Goal: Task Accomplishment & Management: Use online tool/utility

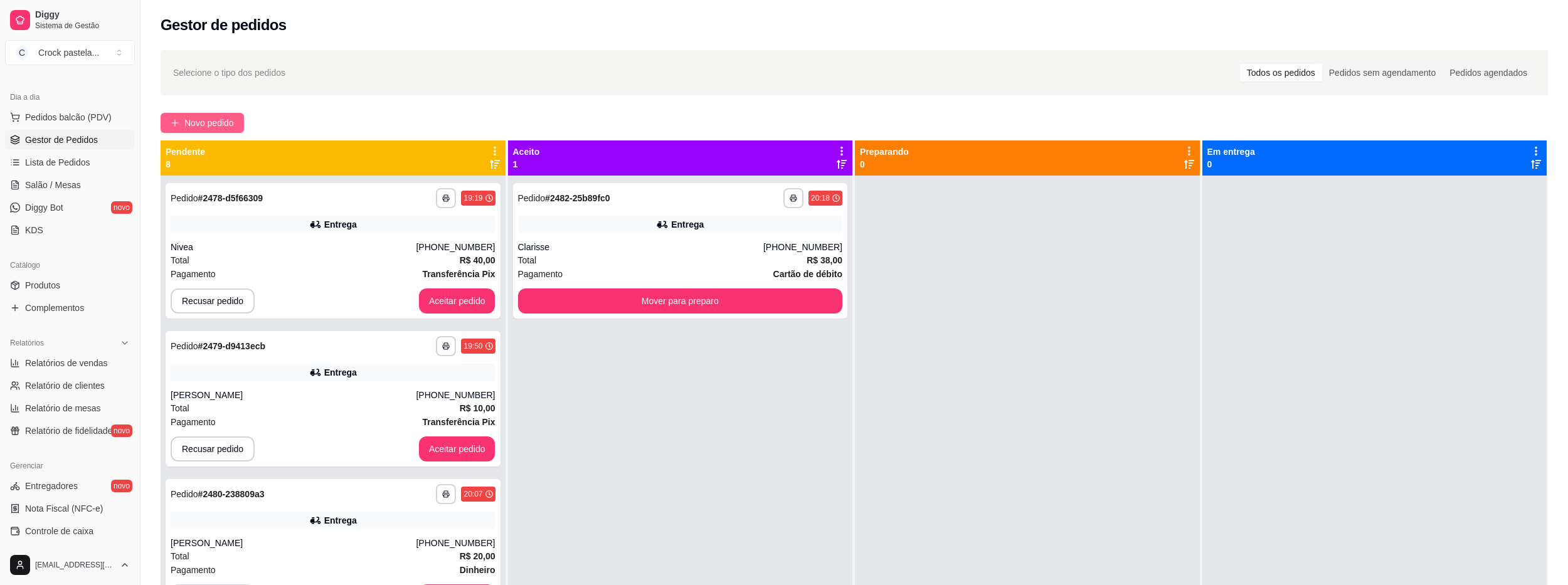
click at [207, 117] on span "Novo pedido" at bounding box center [208, 122] width 49 height 14
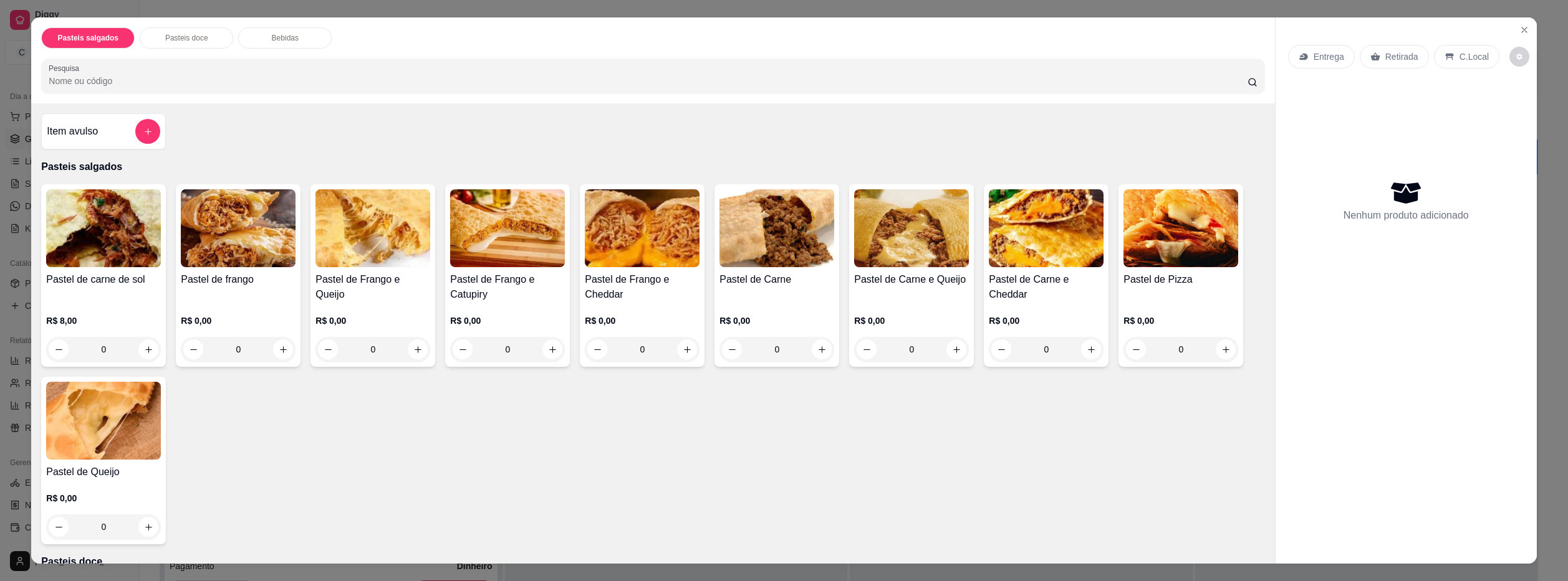
click at [683, 352] on div "0" at bounding box center [642, 349] width 115 height 25
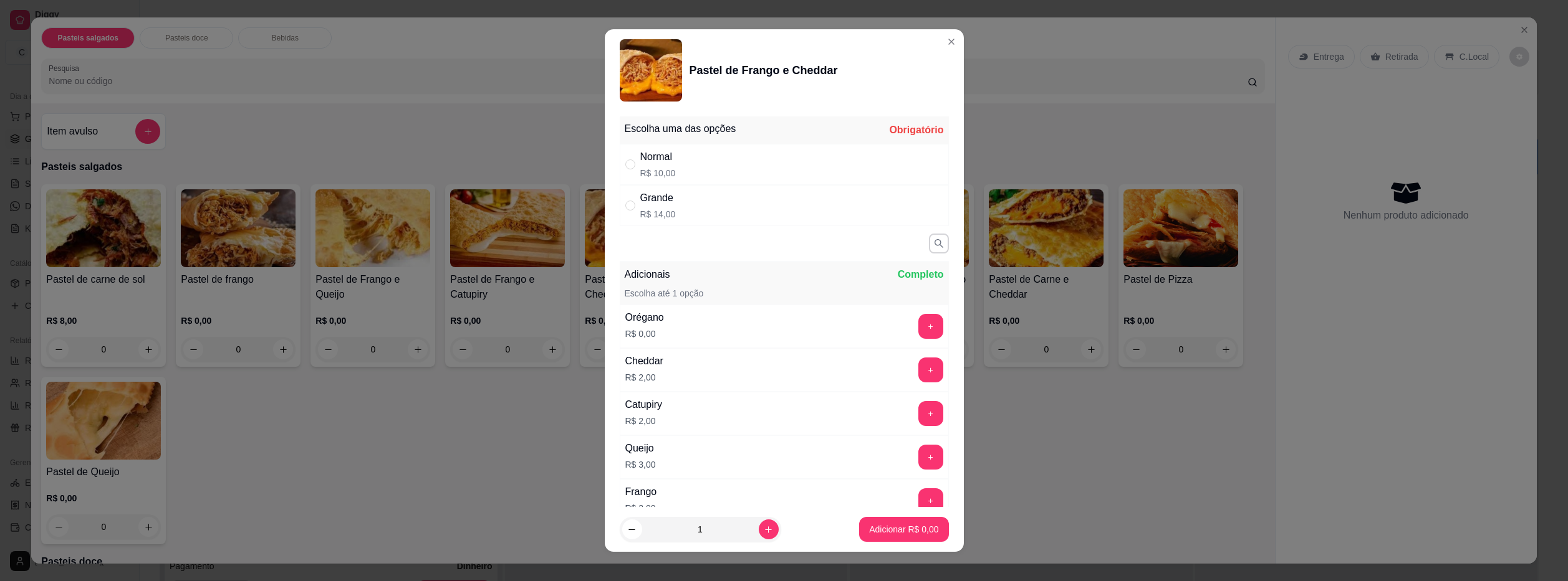
click at [729, 165] on div "Normal R$ 10,00" at bounding box center [784, 165] width 329 height 41
radio input "true"
click at [909, 530] on p "Adicionar R$ 10,00" at bounding box center [901, 530] width 75 height 13
type input "1"
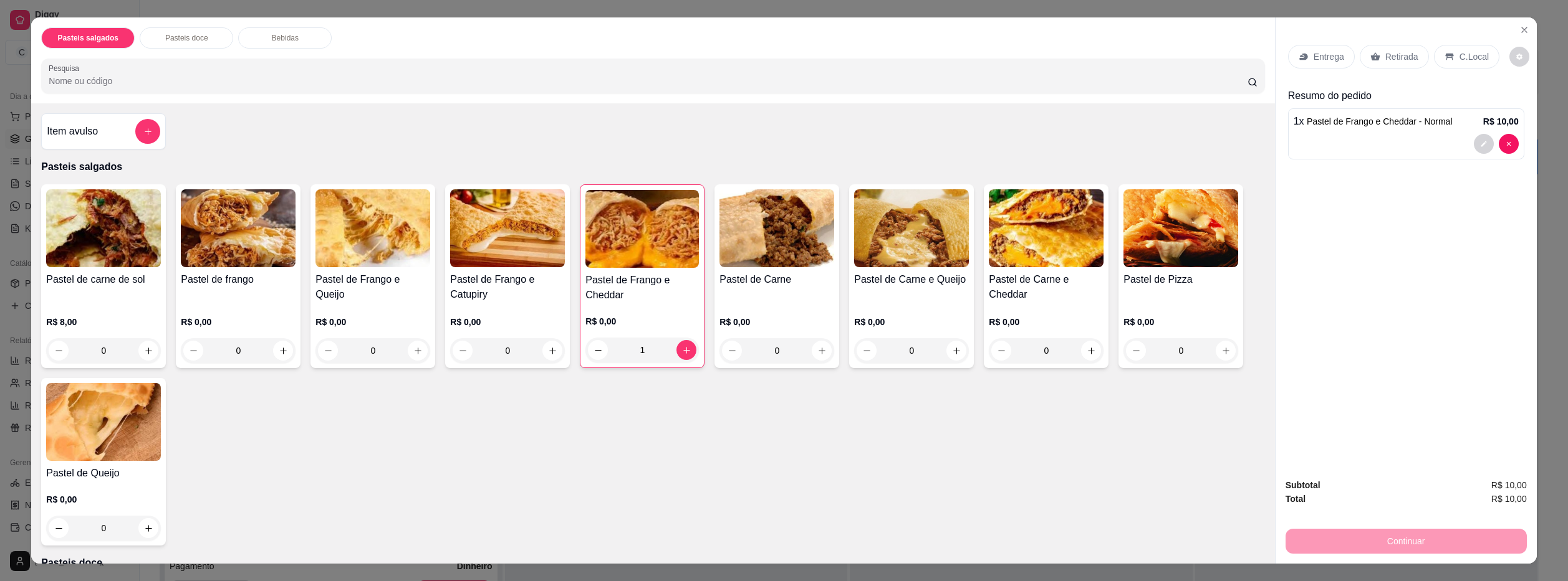
click at [1392, 54] on p "Retirada" at bounding box center [1401, 57] width 33 height 13
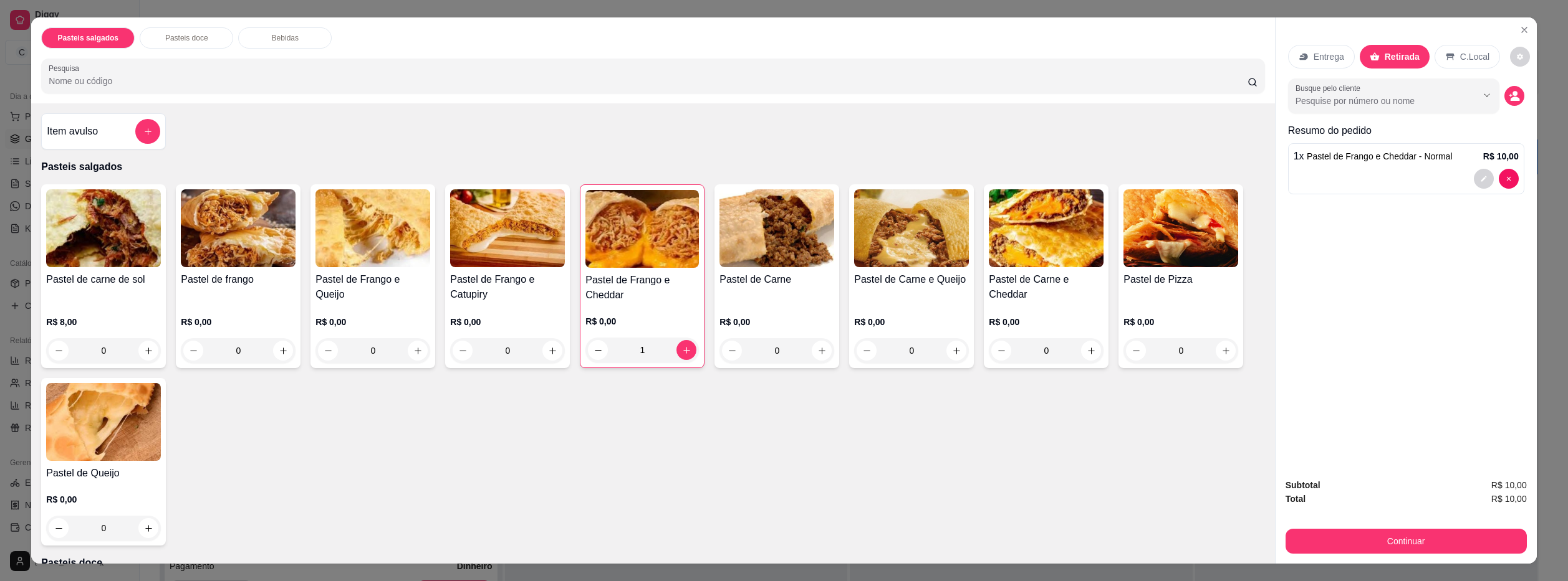
click at [1298, 49] on div "Entrega" at bounding box center [1321, 56] width 67 height 23
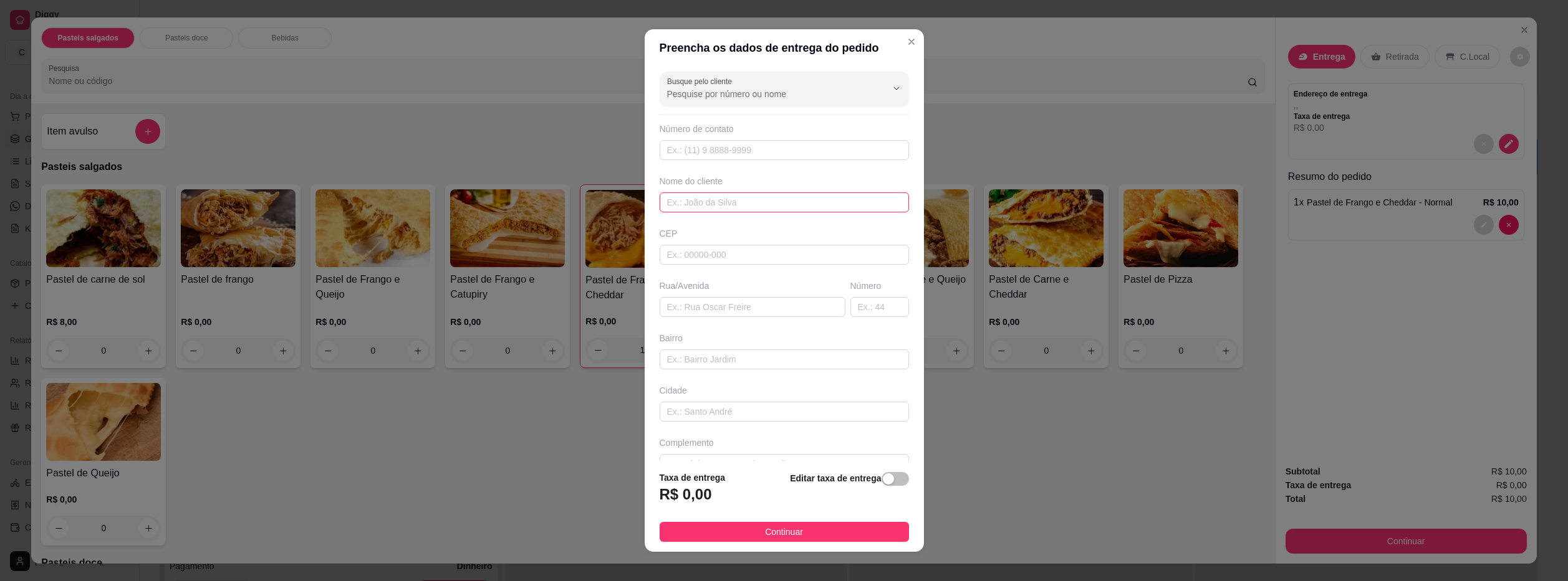
click at [723, 206] on input "text" at bounding box center [784, 202] width 249 height 20
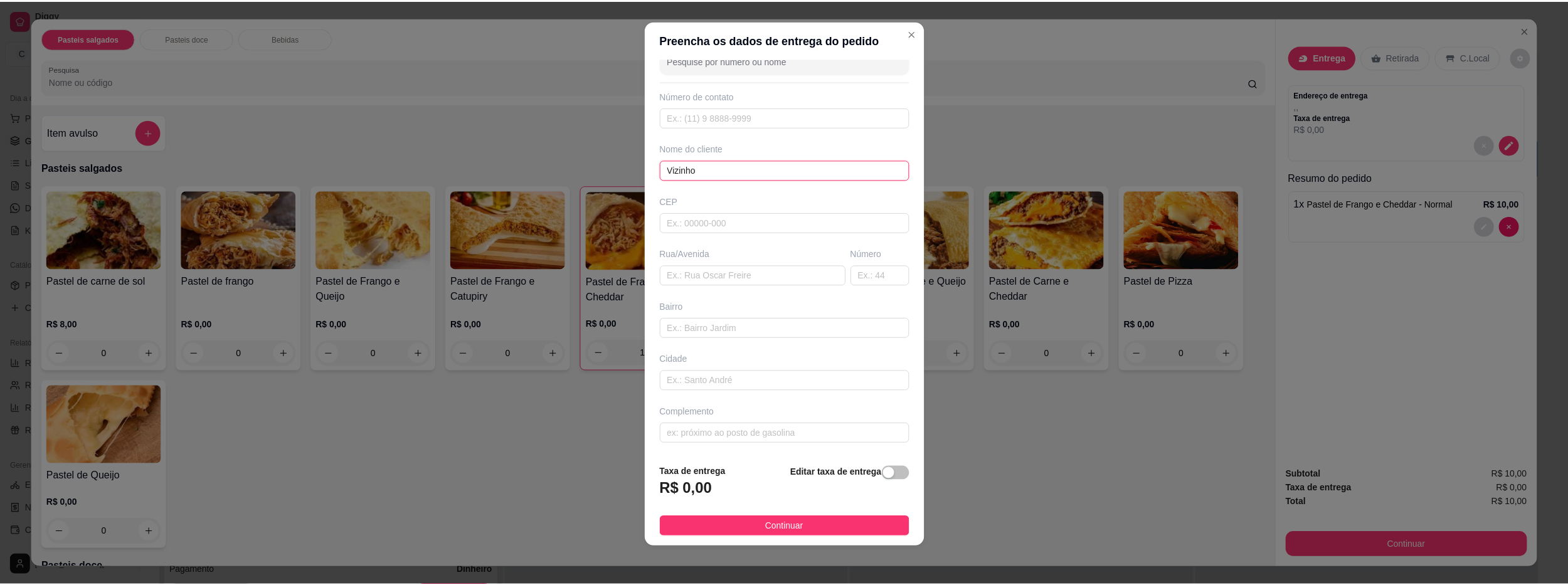
scroll to position [11, 0]
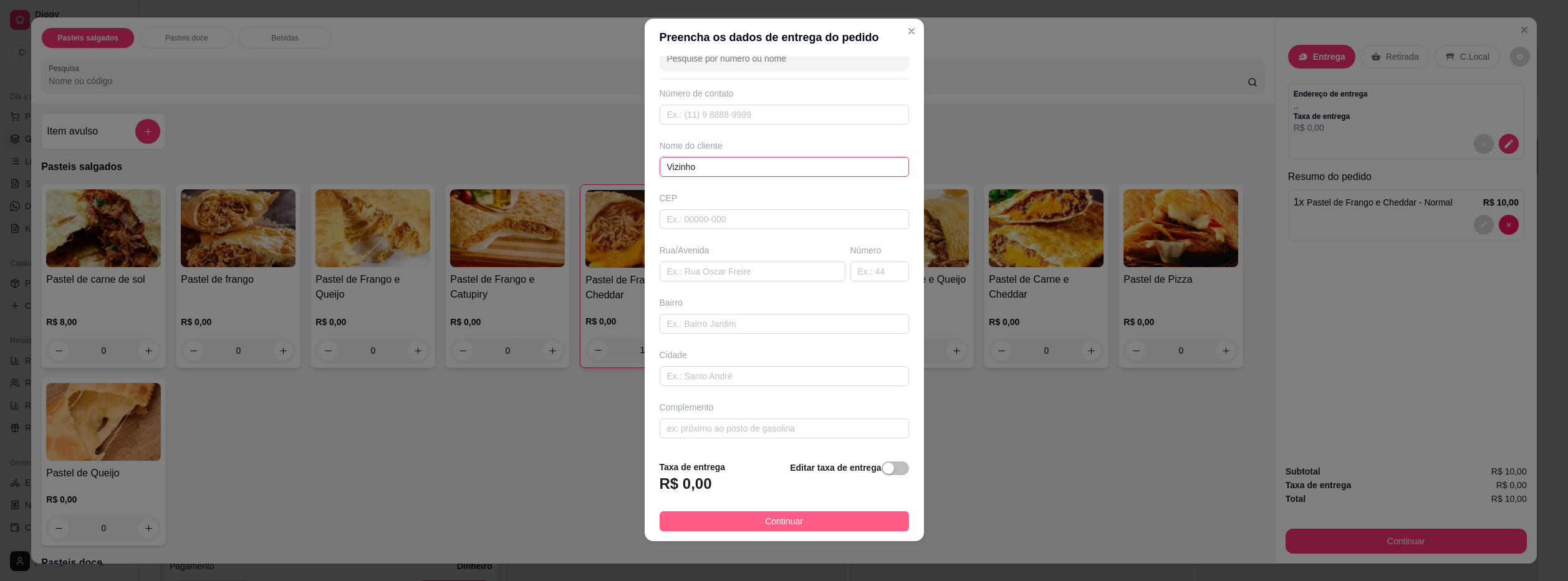
type input "Vizinho"
click at [823, 514] on button "Continuar" at bounding box center [784, 521] width 249 height 20
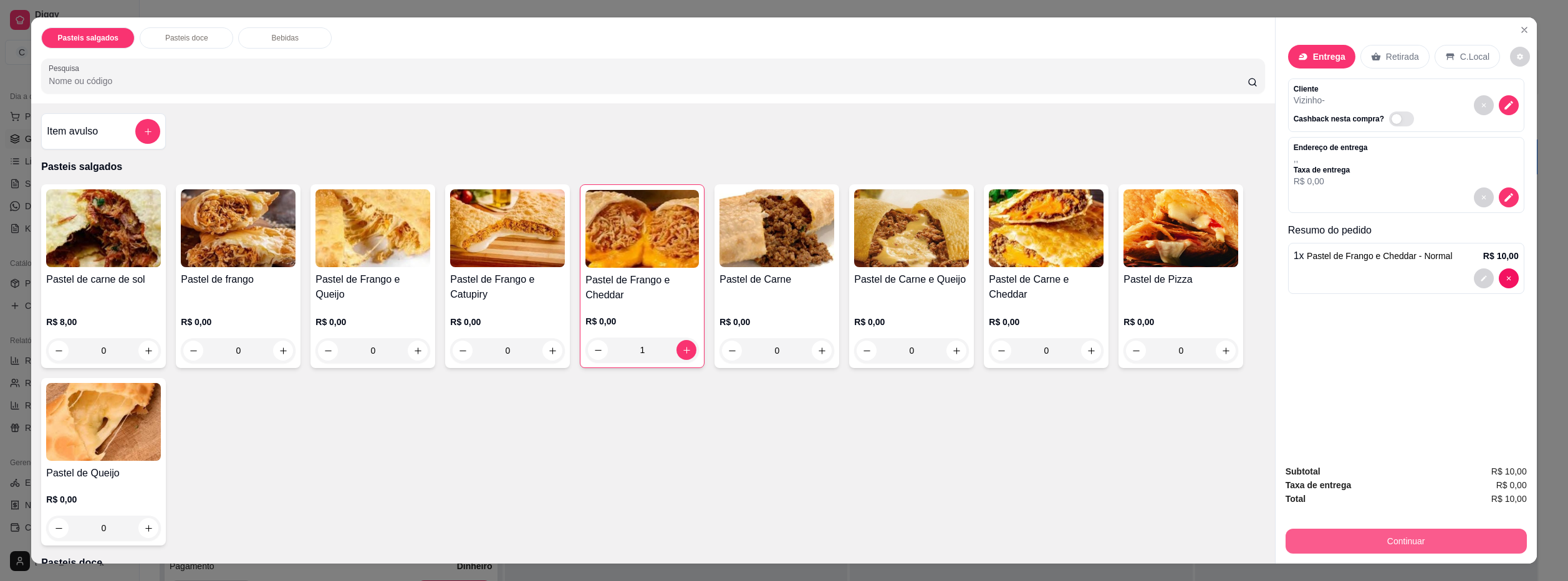
click at [1403, 538] on button "Continuar" at bounding box center [1406, 541] width 241 height 25
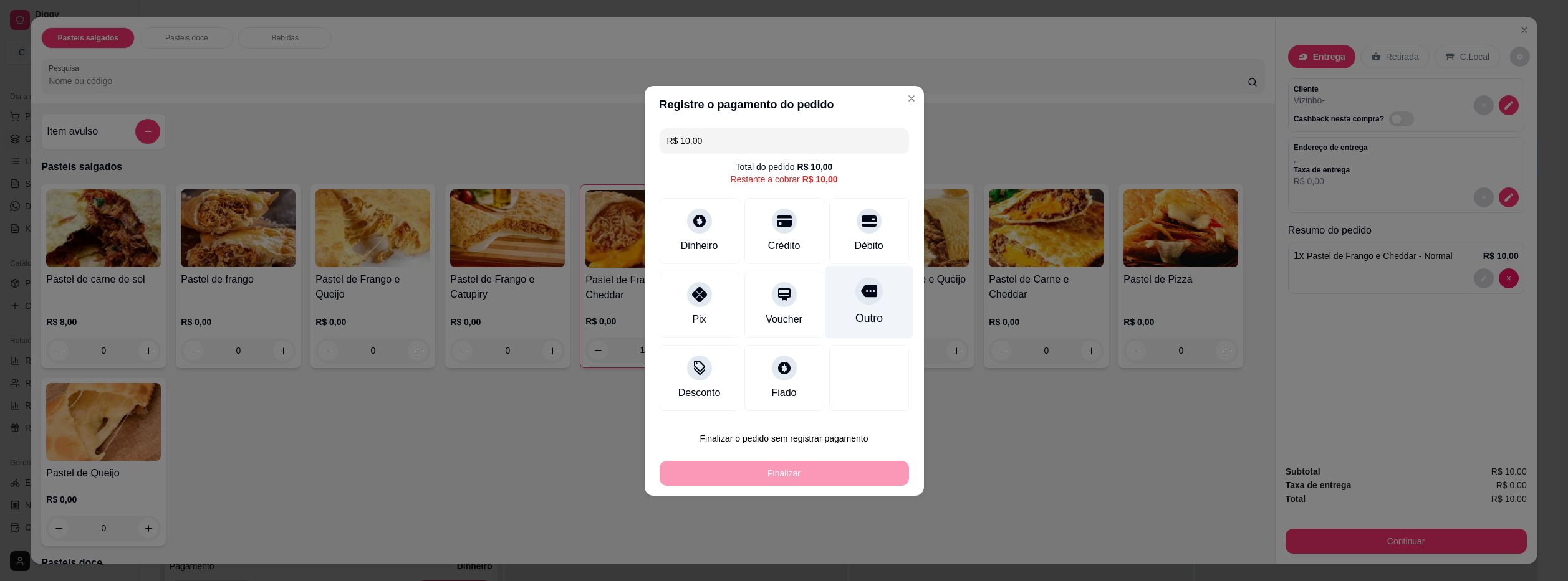
click at [857, 307] on div "Outro" at bounding box center [869, 301] width 88 height 73
type input "R$ 0,00"
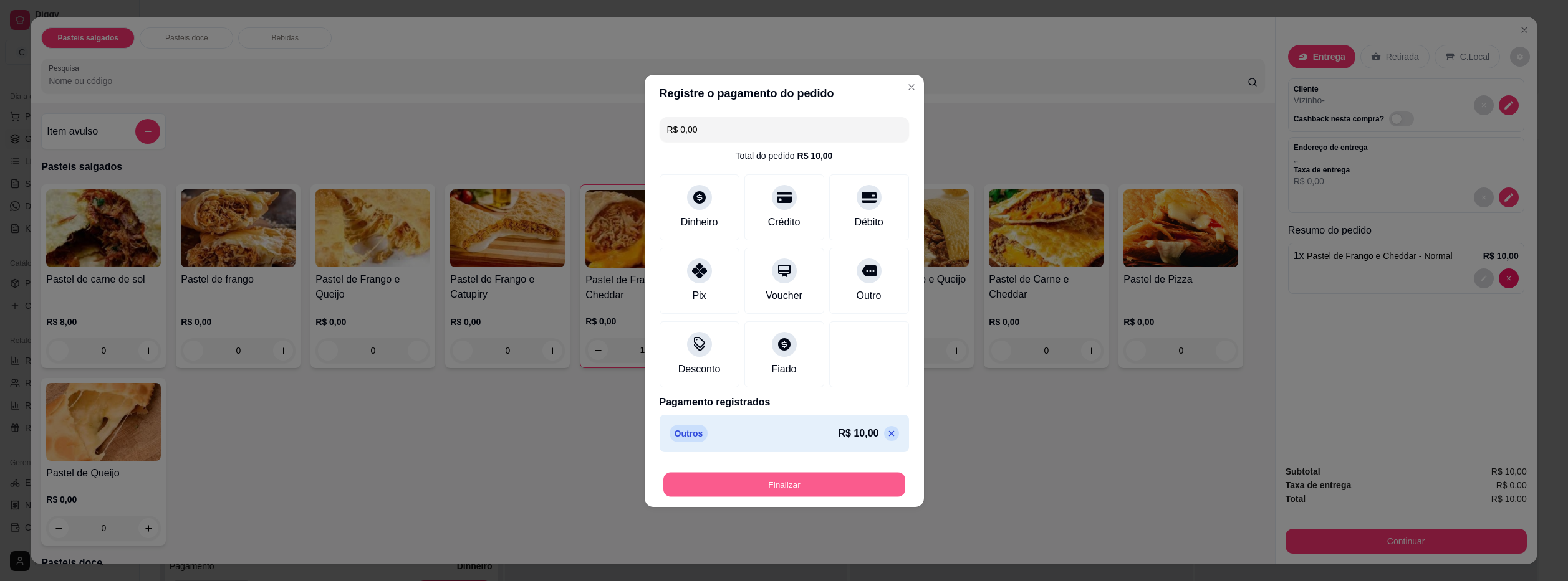
click at [860, 480] on button "Finalizar" at bounding box center [784, 485] width 242 height 24
type input "0"
type input "-R$ 10,00"
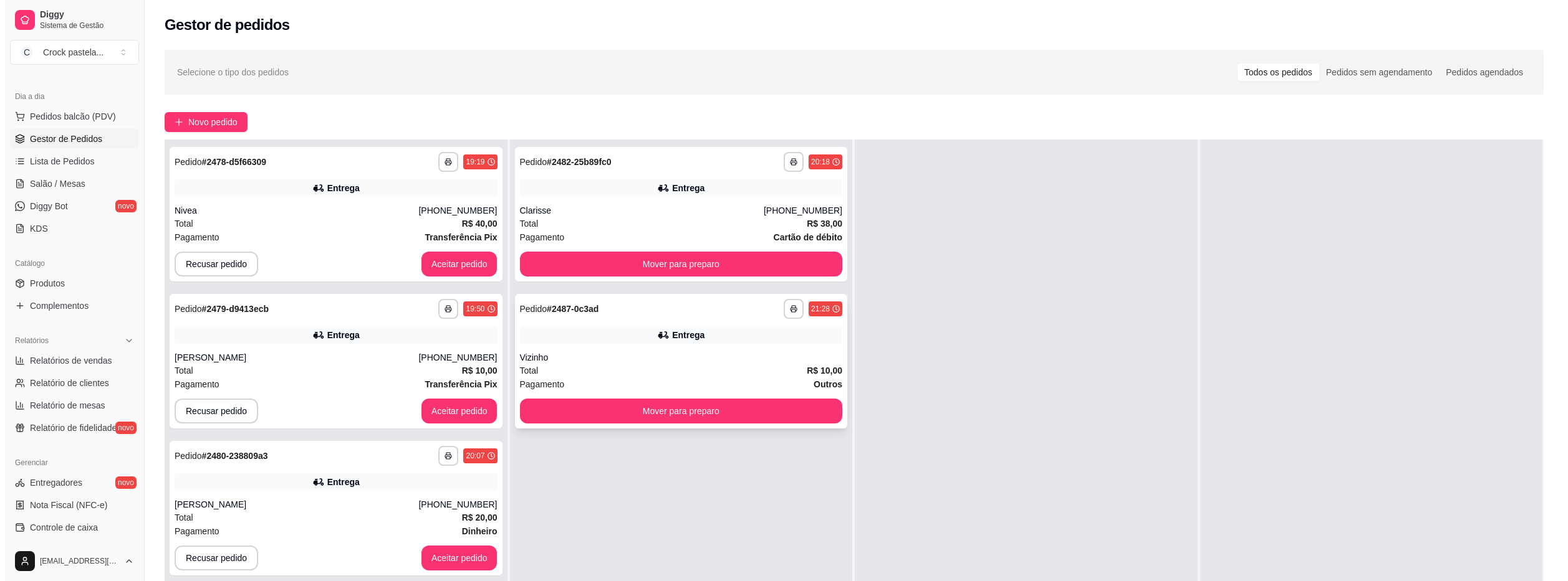
scroll to position [62, 0]
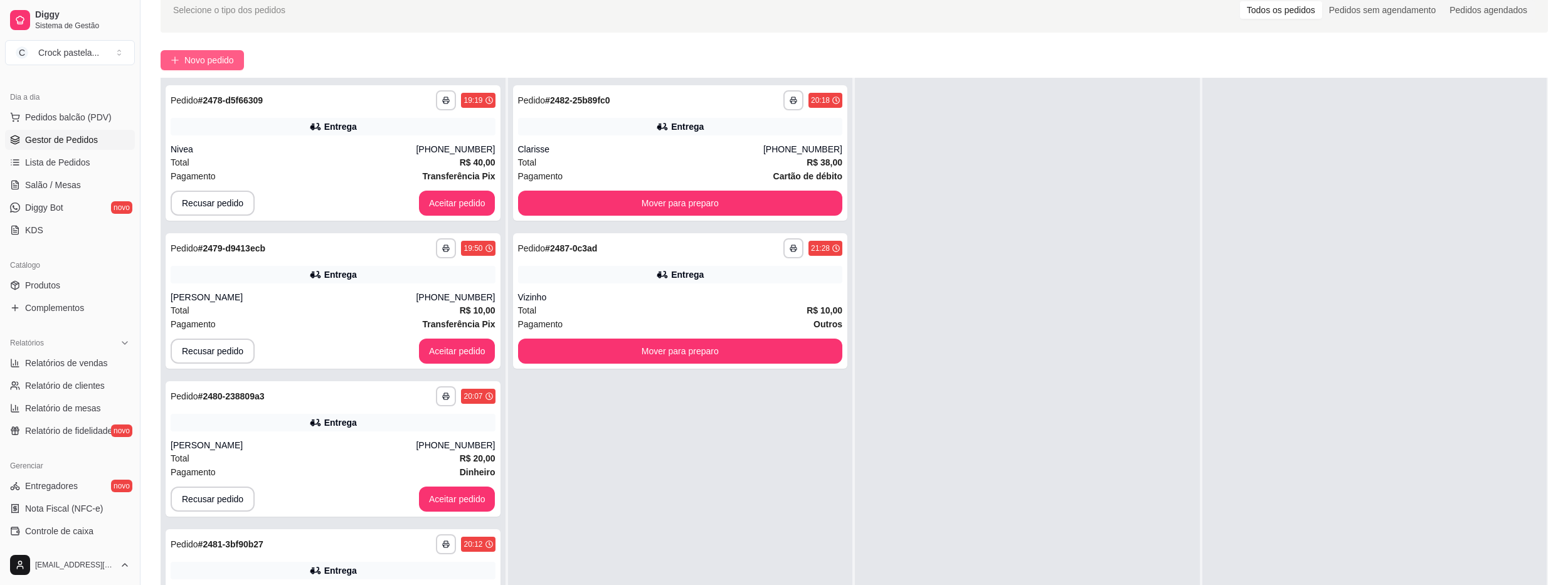
click at [202, 54] on span "Novo pedido" at bounding box center [208, 60] width 49 height 14
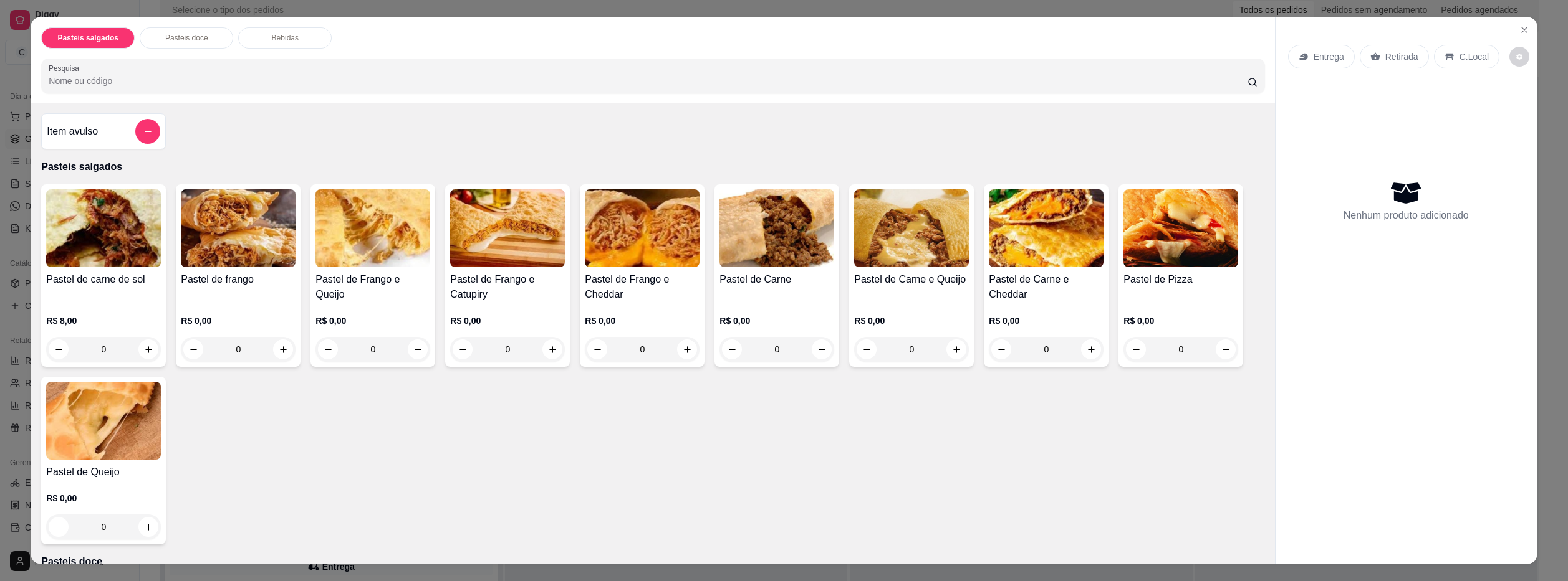
click at [948, 350] on div "0" at bounding box center [911, 349] width 115 height 25
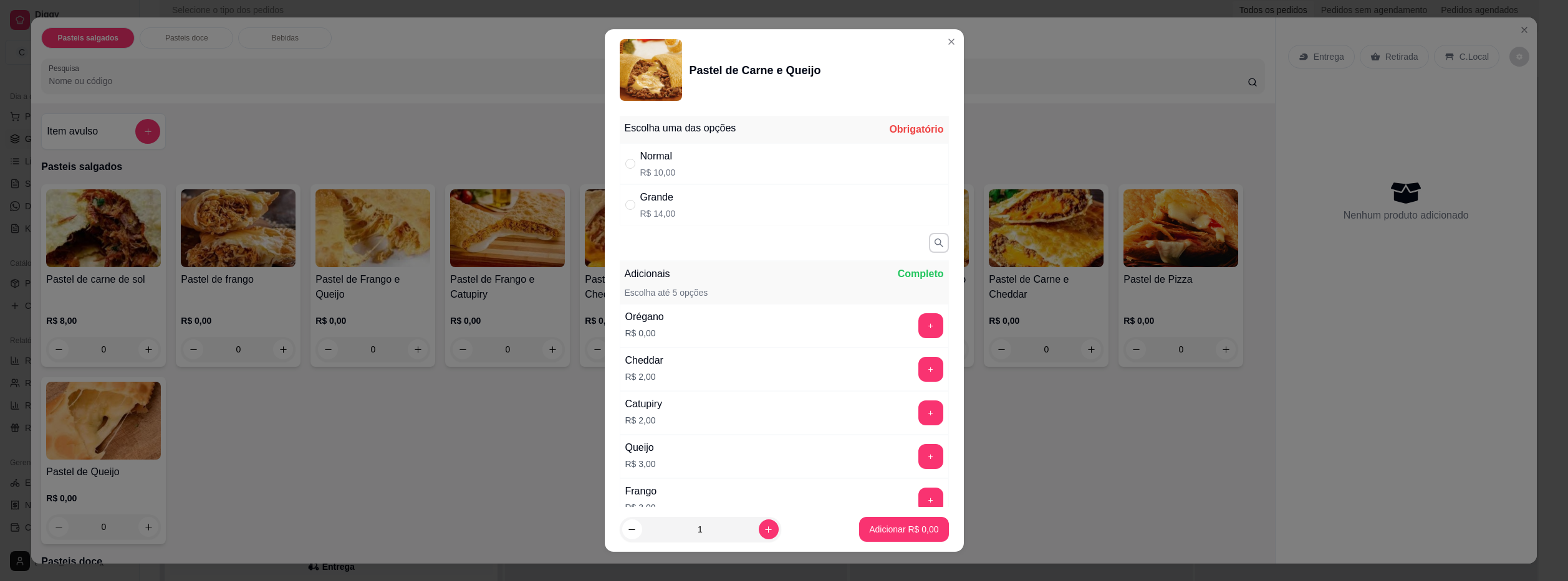
click at [855, 172] on div "Normal R$ 10,00" at bounding box center [784, 164] width 329 height 41
radio input "true"
click at [903, 526] on p "Adicionar R$ 10,00" at bounding box center [901, 530] width 75 height 13
type input "1"
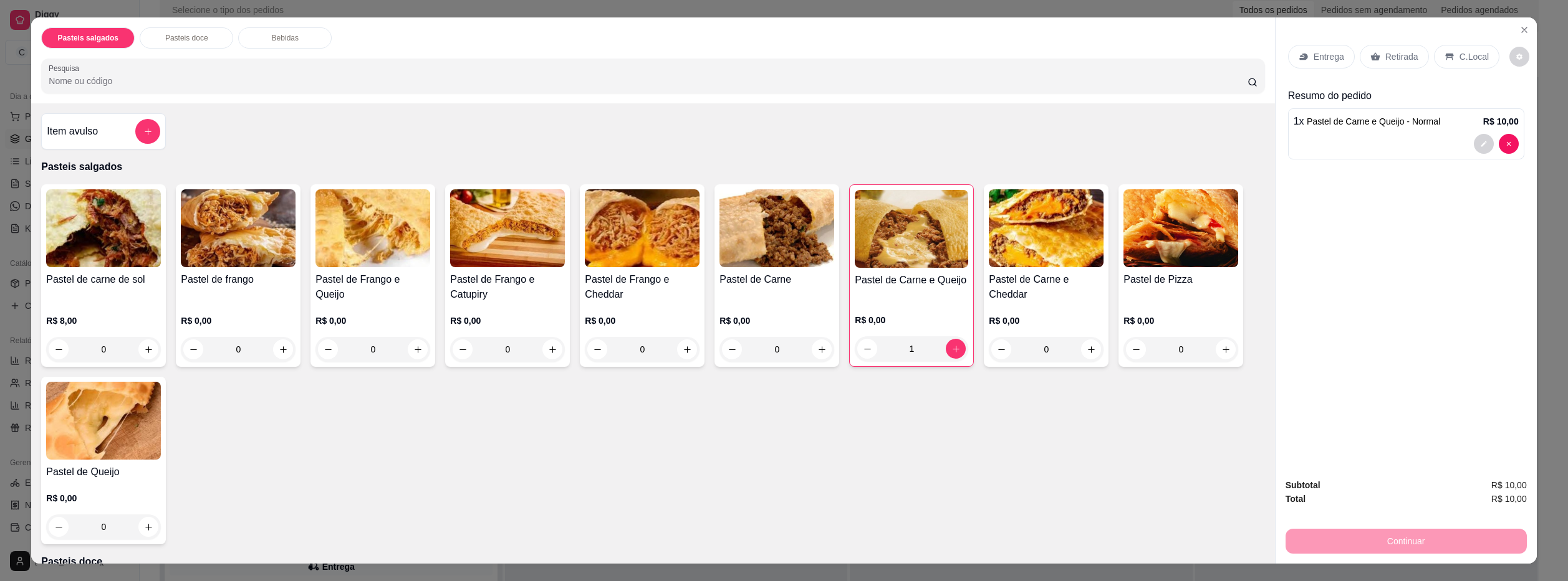
click at [1317, 58] on p "Entrega" at bounding box center [1328, 57] width 31 height 13
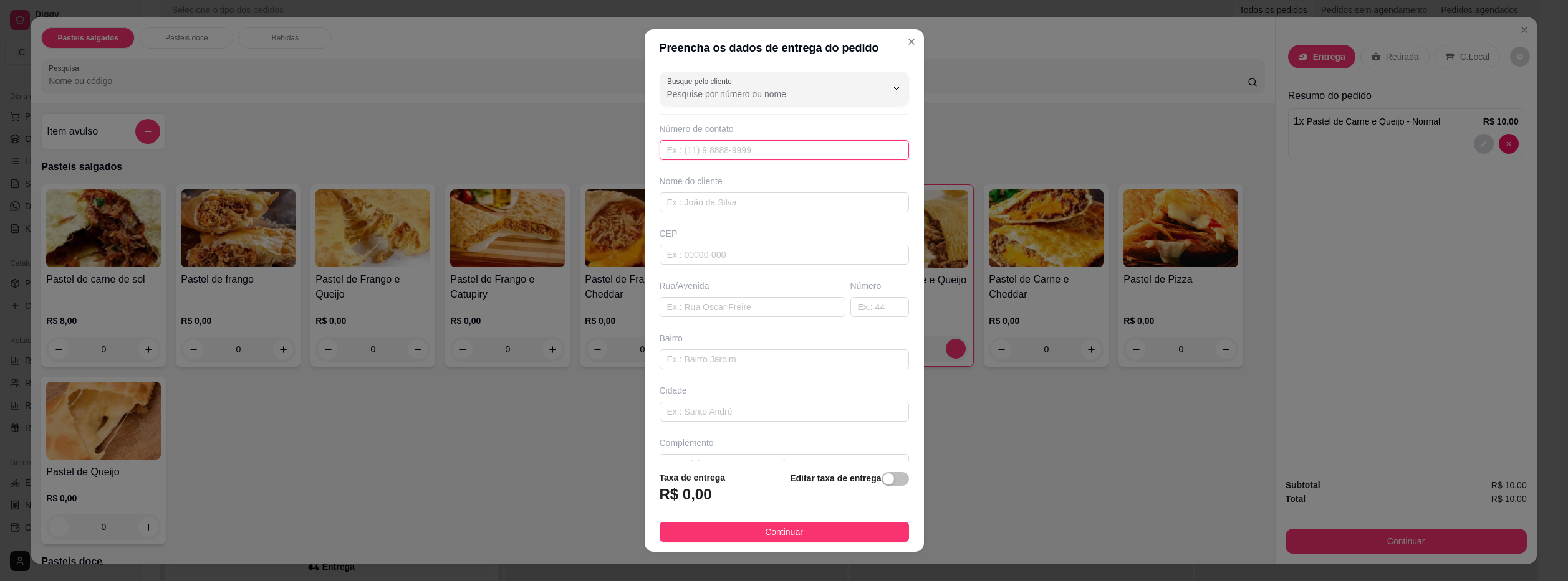
click at [689, 147] on input "text" at bounding box center [784, 150] width 249 height 20
paste input "[PHONE_NUMBER]"
type input "[PHONE_NUMBER]"
click at [708, 203] on input "text" at bounding box center [784, 202] width 249 height 20
type input ","
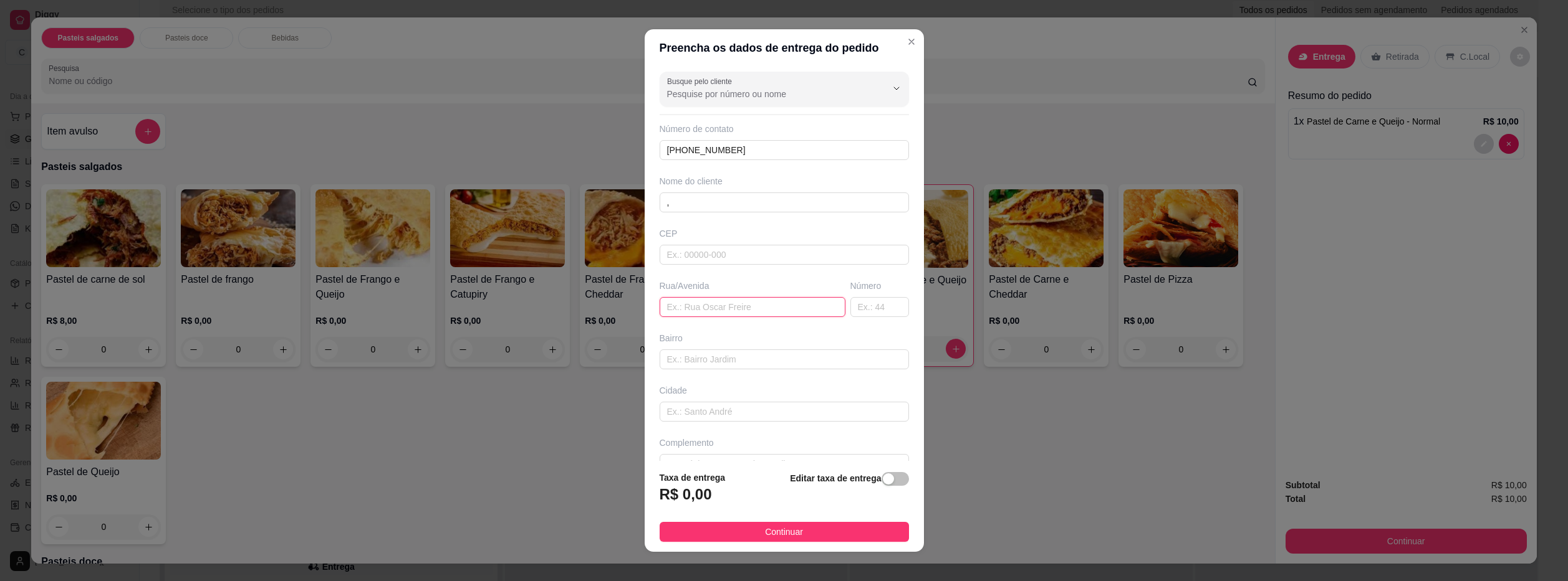
click at [722, 312] on input "text" at bounding box center [752, 307] width 186 height 20
paste input "[STREET_ADDRESS][PERSON_NAME]"
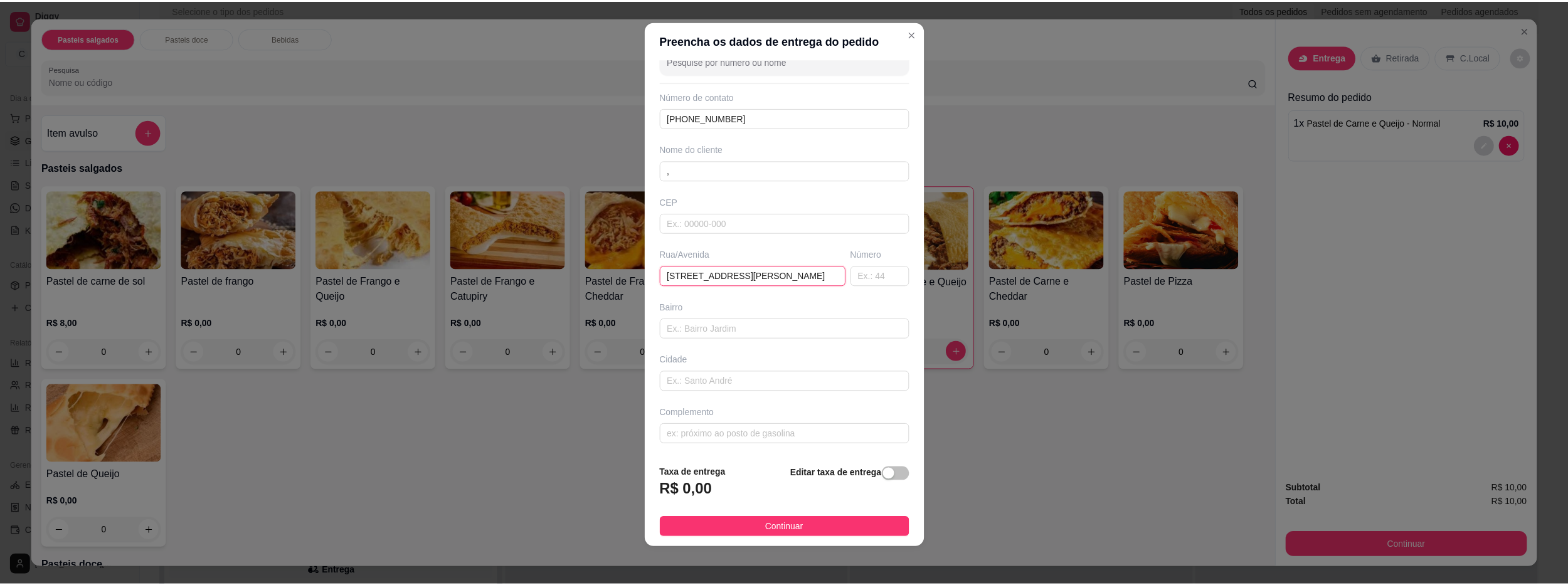
scroll to position [11, 0]
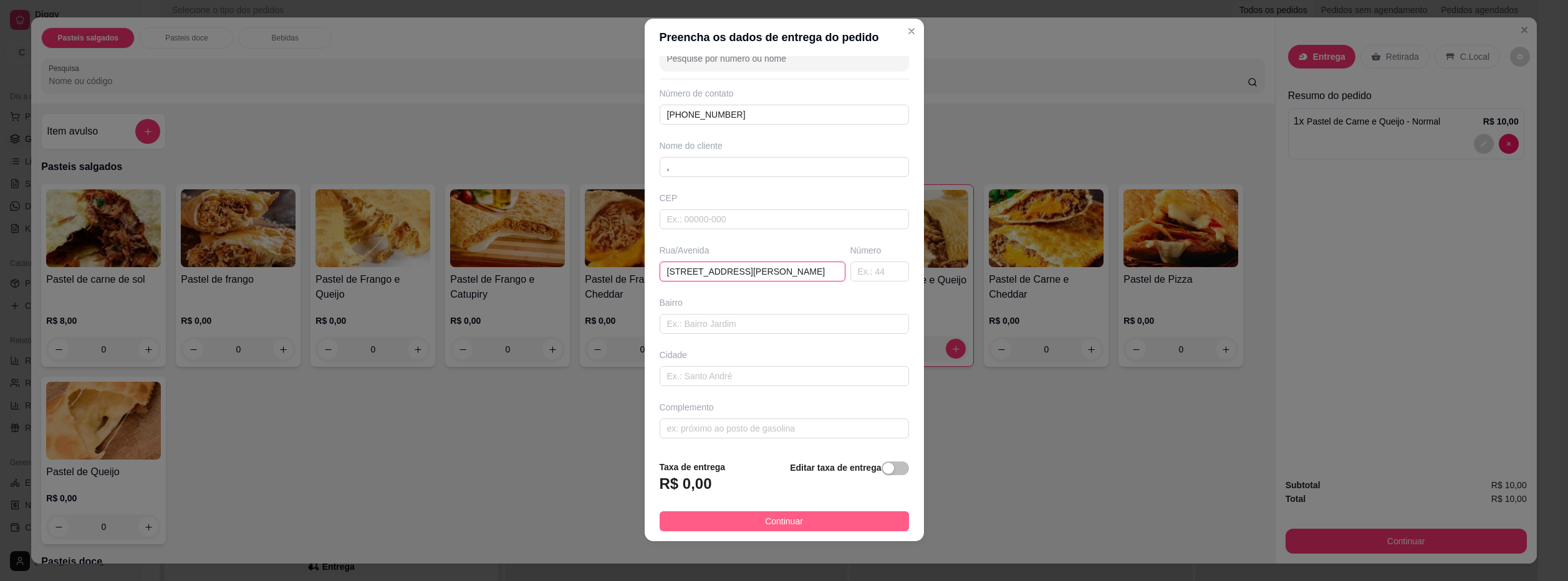
type input "[STREET_ADDRESS][PERSON_NAME]"
click at [846, 519] on button "Continuar" at bounding box center [784, 521] width 249 height 20
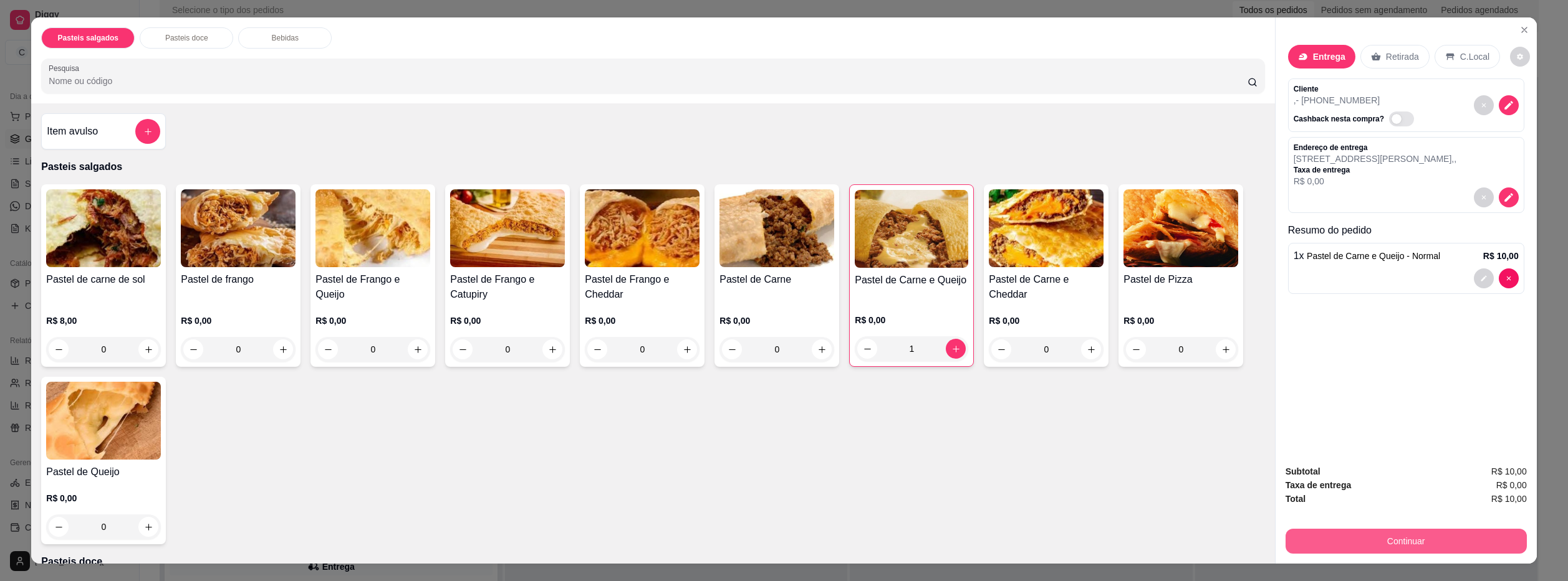
click at [1410, 546] on button "Continuar" at bounding box center [1406, 541] width 241 height 25
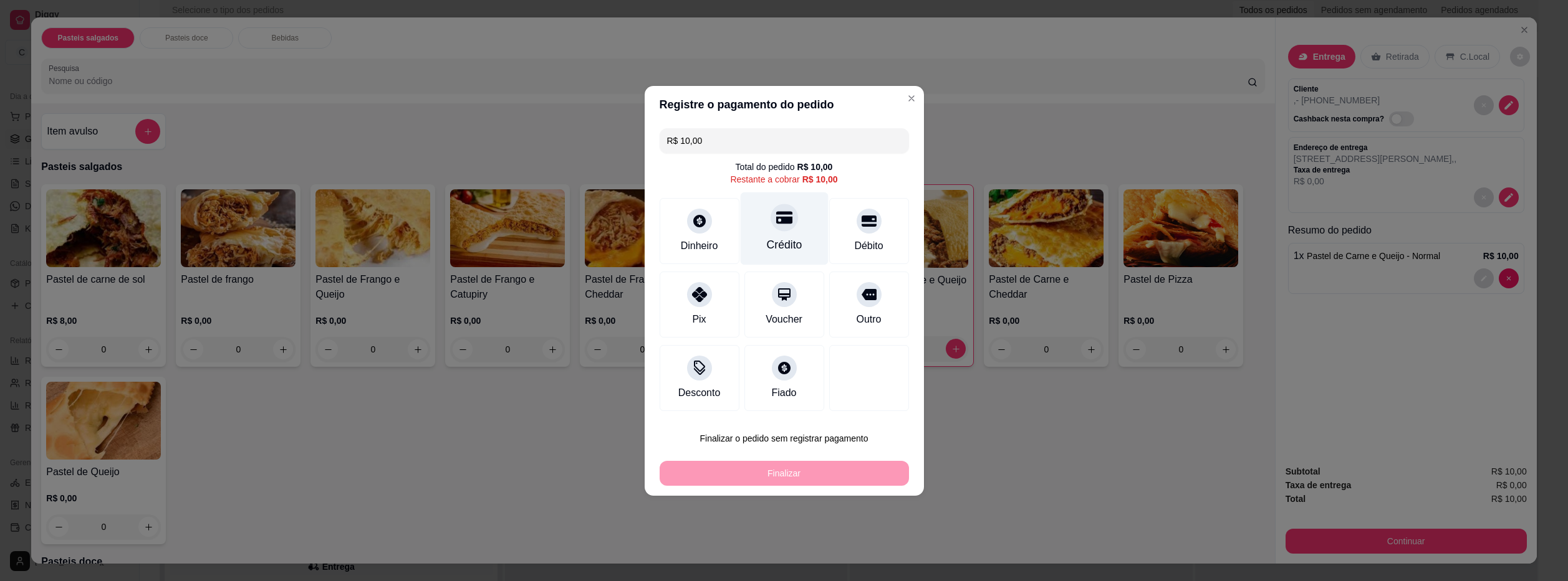
click at [774, 237] on div "Crédito" at bounding box center [784, 245] width 35 height 16
type input "R$ 0,00"
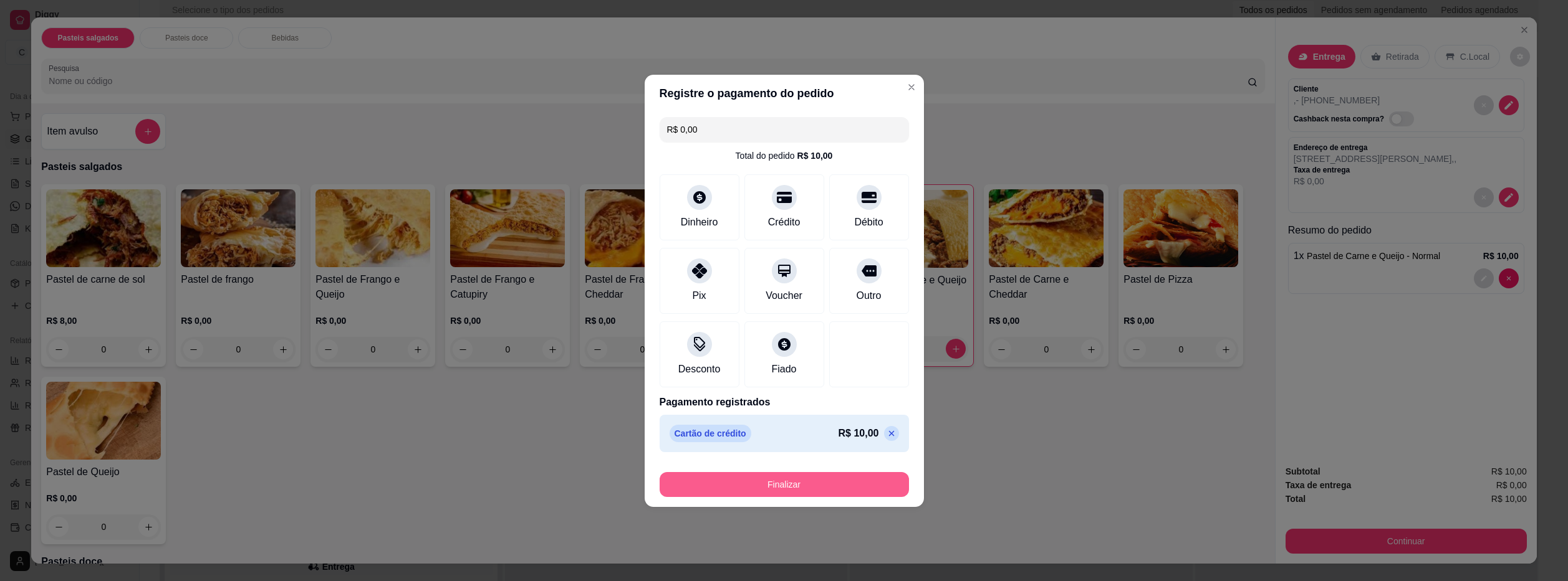
click at [857, 485] on button "Finalizar" at bounding box center [784, 485] width 249 height 25
type input "0"
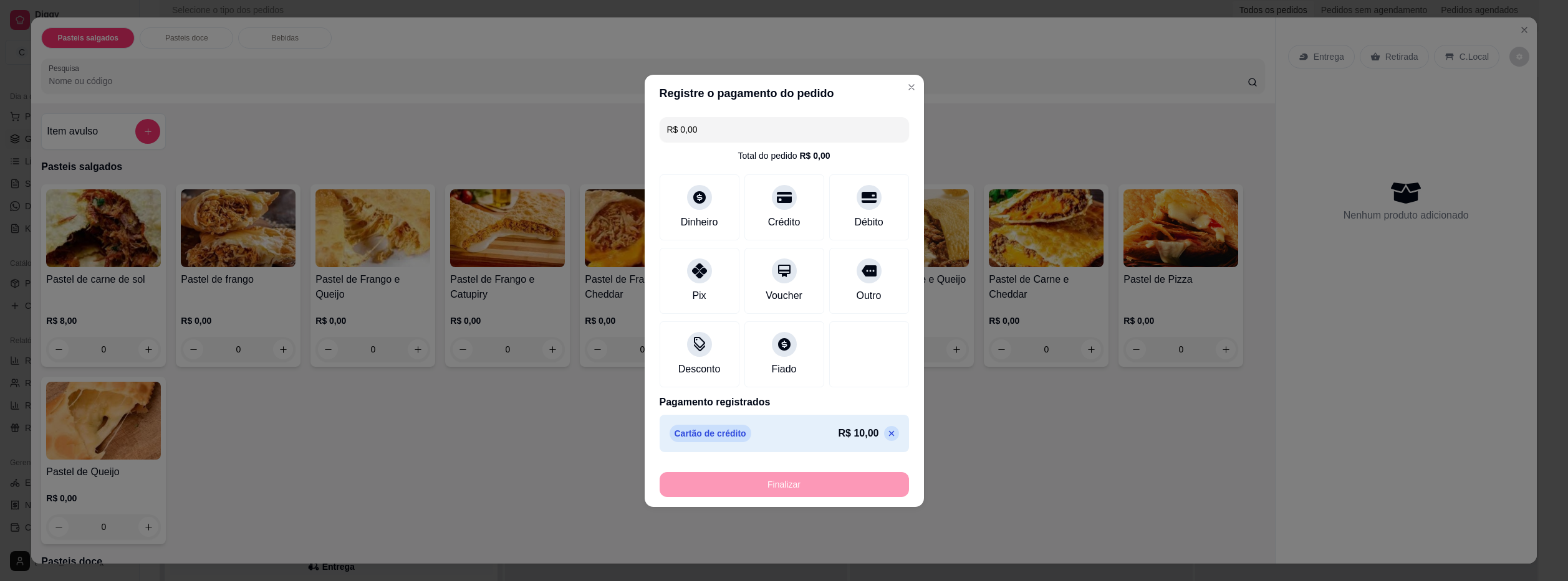
type input "-R$ 10,00"
